Goal: Task Accomplishment & Management: Manage account settings

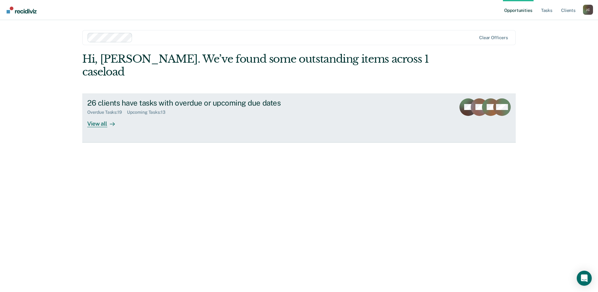
click at [260, 114] on link "26 clients have tasks with overdue or upcoming due dates Overdue Tasks : 19 Upc…" at bounding box center [299, 117] width 434 height 49
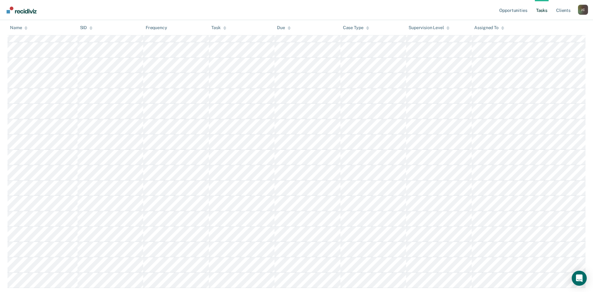
scroll to position [339, 0]
